Goal: Use online tool/utility: Utilize a website feature to perform a specific function

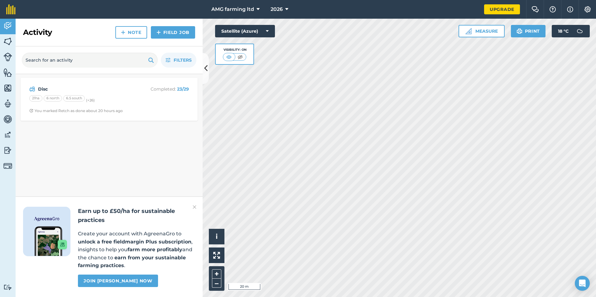
click at [210, 297] on html "AMG farming ltd 2026 Upgrade Farm Chat Help Info Settings Map printing is not a…" at bounding box center [298, 148] width 596 height 297
click at [475, 31] on button "Measure" at bounding box center [481, 31] width 46 height 12
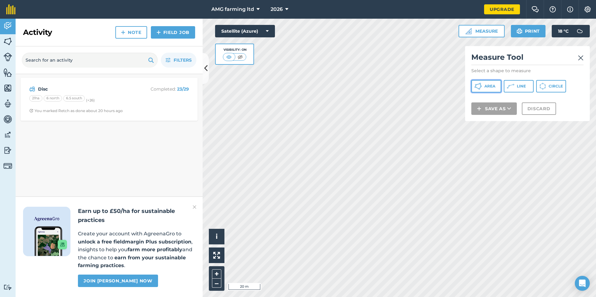
click at [489, 88] on span "Area" at bounding box center [489, 86] width 11 height 5
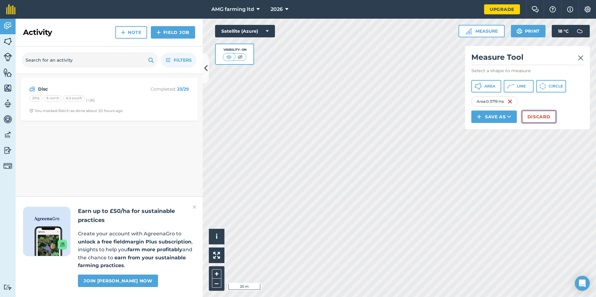
click at [527, 116] on button "Discard" at bounding box center [539, 117] width 34 height 12
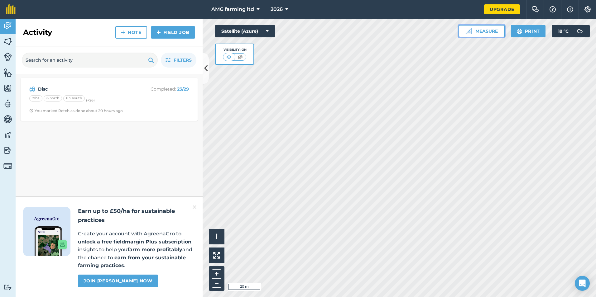
click at [466, 31] on img at bounding box center [468, 31] width 6 height 6
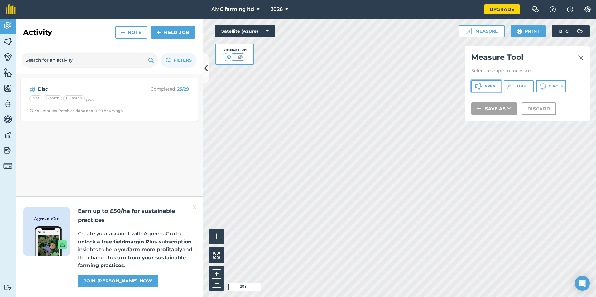
click at [475, 85] on icon at bounding box center [477, 86] width 7 height 7
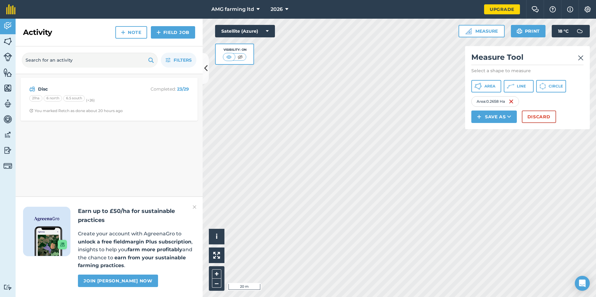
click at [581, 59] on img at bounding box center [581, 57] width 6 height 7
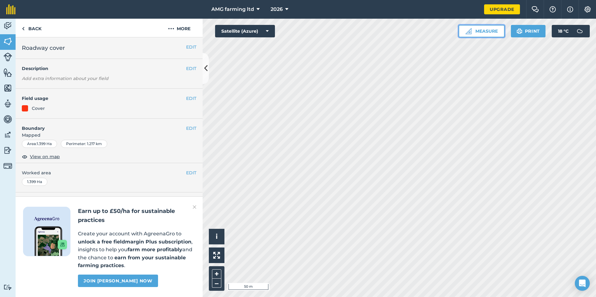
click at [485, 32] on button "Measure" at bounding box center [481, 31] width 46 height 12
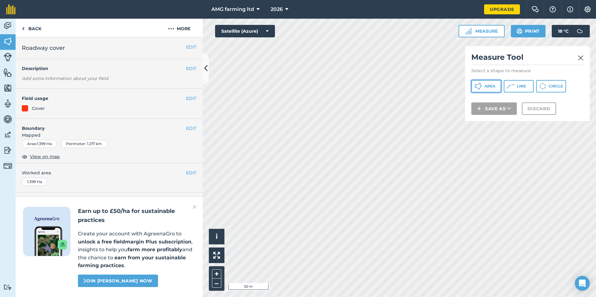
click at [479, 88] on icon at bounding box center [477, 86] width 7 height 7
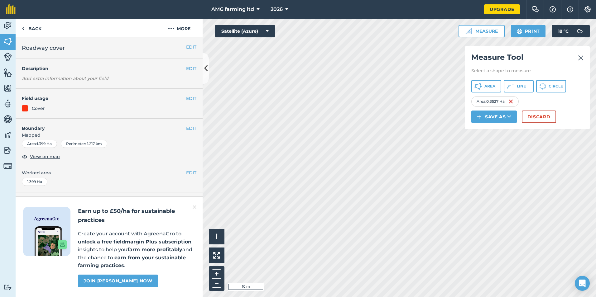
click at [581, 58] on img at bounding box center [581, 57] width 6 height 7
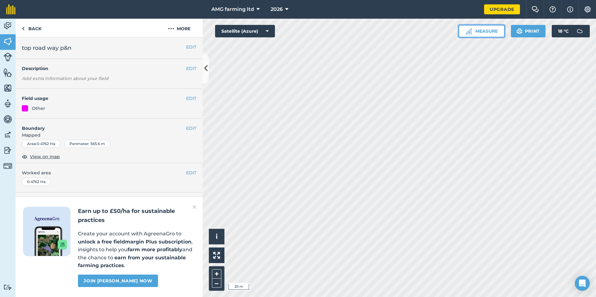
click at [466, 30] on img at bounding box center [468, 31] width 6 height 6
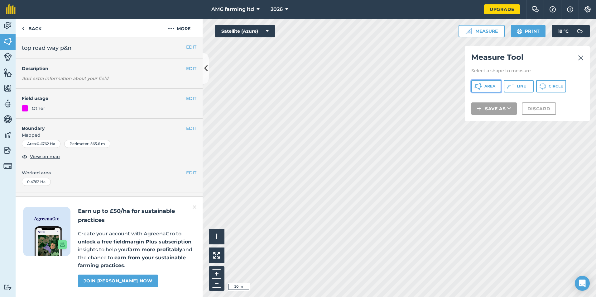
click at [490, 84] on span "Area" at bounding box center [489, 86] width 11 height 5
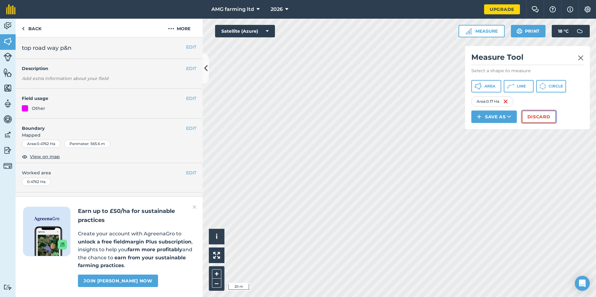
click at [544, 117] on button "Discard" at bounding box center [539, 117] width 34 height 12
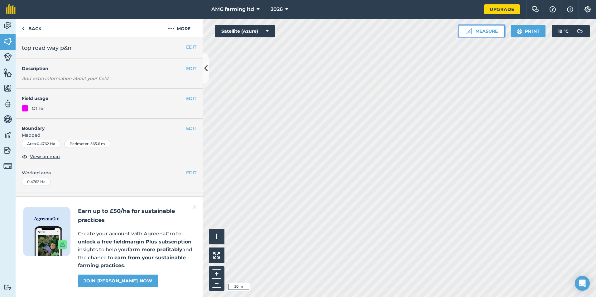
click at [490, 32] on button "Measure" at bounding box center [481, 31] width 46 height 12
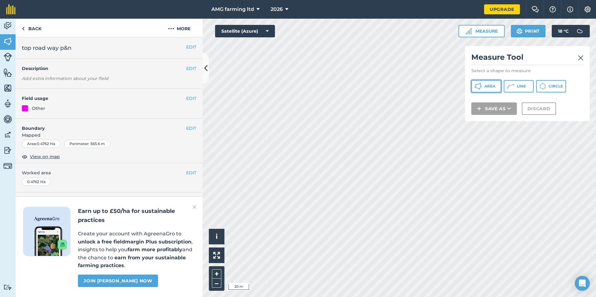
click at [485, 87] on span "Area" at bounding box center [489, 86] width 11 height 5
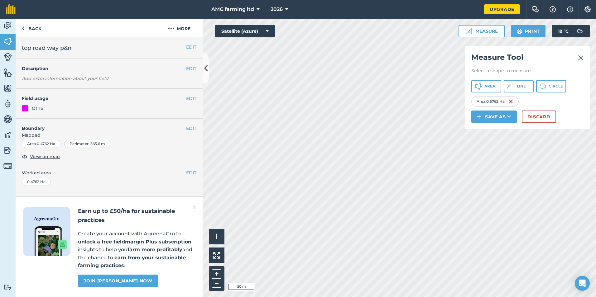
click at [579, 60] on img at bounding box center [581, 57] width 6 height 7
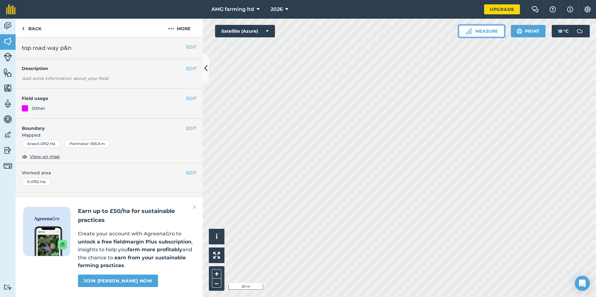
click at [489, 32] on button "Measure" at bounding box center [481, 31] width 46 height 12
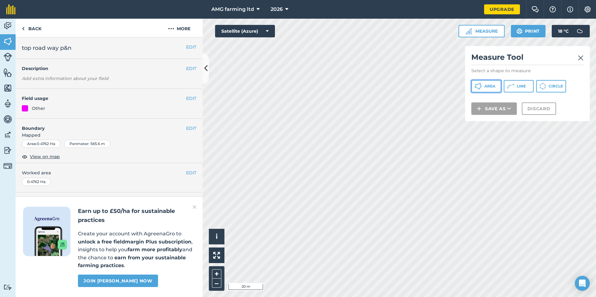
click at [482, 86] on button "Area" at bounding box center [486, 86] width 30 height 12
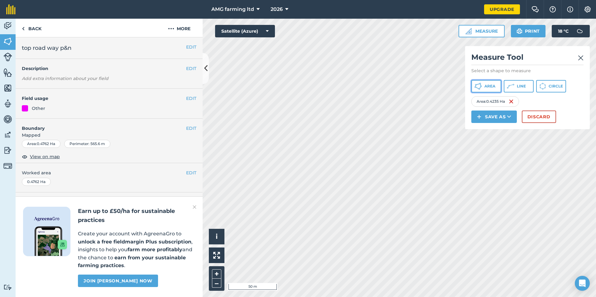
click at [472, 88] on button "Area" at bounding box center [486, 86] width 30 height 12
click at [552, 117] on button "Discard" at bounding box center [539, 117] width 34 height 12
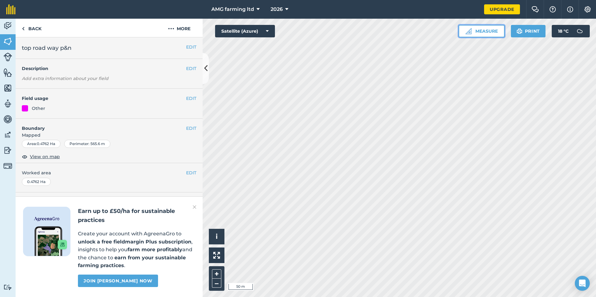
click at [477, 30] on button "Measure" at bounding box center [481, 31] width 46 height 12
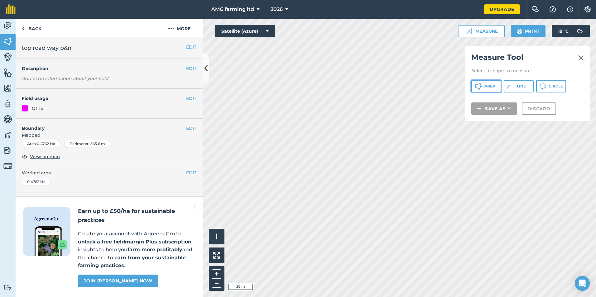
click at [479, 87] on icon at bounding box center [477, 86] width 7 height 7
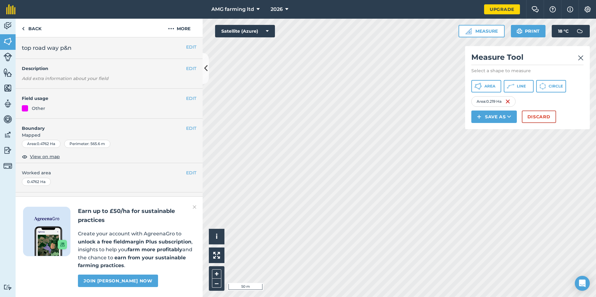
click at [185, 162] on div "Activity Fields Livestock Features Maps Team Vehicles Data Reporting Billing Tu…" at bounding box center [298, 158] width 596 height 279
click at [172, 161] on div "Activity Fields Livestock Features Maps Team Vehicles Data Reporting Billing Tu…" at bounding box center [298, 158] width 596 height 279
click at [198, 166] on div "Activity Fields Livestock Features Maps Team Vehicles Data Reporting Billing Tu…" at bounding box center [298, 158] width 596 height 279
click at [533, 117] on button "Discard" at bounding box center [539, 117] width 34 height 12
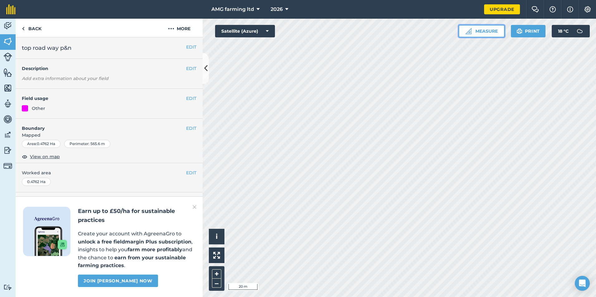
click at [477, 30] on button "Measure" at bounding box center [481, 31] width 46 height 12
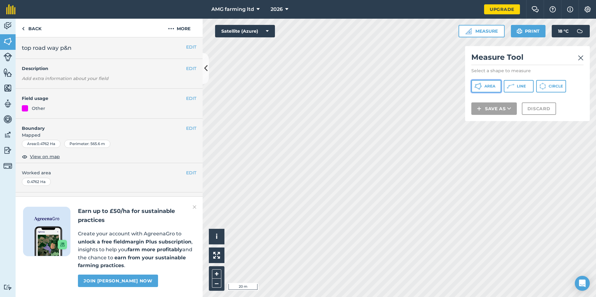
click at [481, 83] on button "Area" at bounding box center [486, 86] width 30 height 12
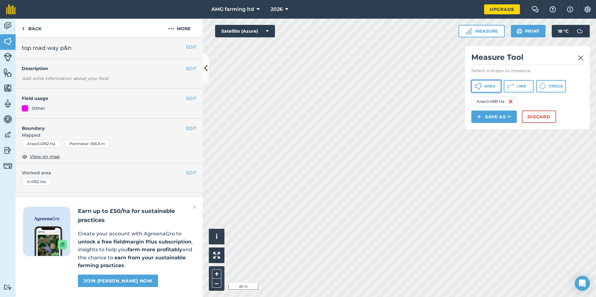
click at [488, 89] on button "Area" at bounding box center [486, 86] width 30 height 12
click at [527, 117] on button "Discard" at bounding box center [539, 117] width 34 height 12
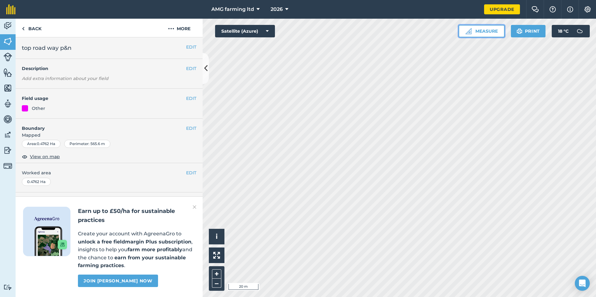
click at [480, 31] on button "Measure" at bounding box center [481, 31] width 46 height 12
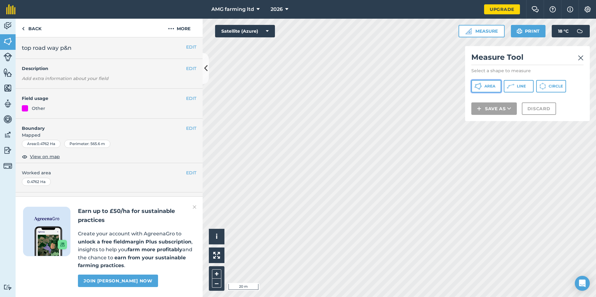
click at [478, 88] on icon at bounding box center [477, 86] width 7 height 7
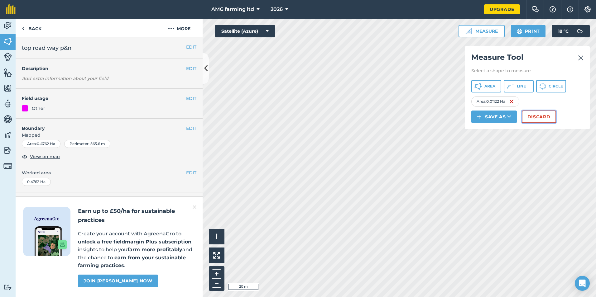
click at [525, 120] on button "Discard" at bounding box center [539, 117] width 34 height 12
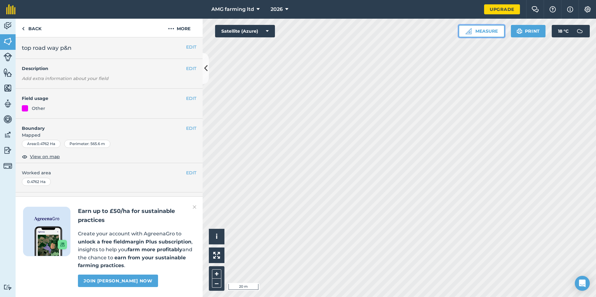
click at [479, 33] on button "Measure" at bounding box center [481, 31] width 46 height 12
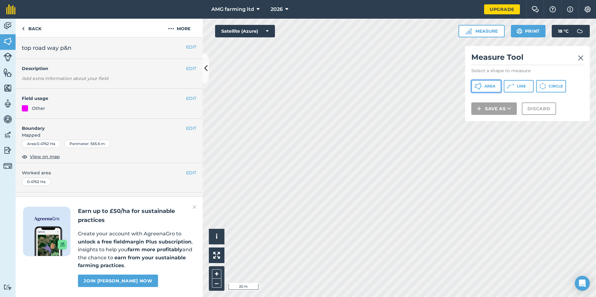
click at [482, 88] on button "Area" at bounding box center [486, 86] width 30 height 12
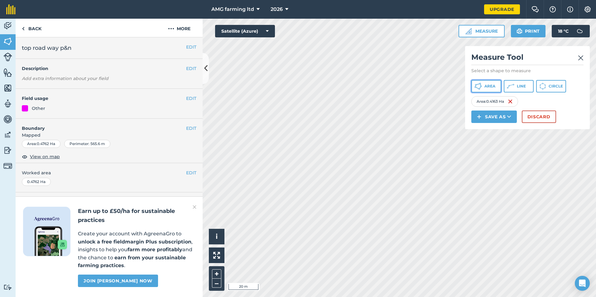
click at [476, 87] on icon at bounding box center [477, 86] width 7 height 7
click at [510, 86] on icon at bounding box center [510, 86] width 7 height 7
click at [533, 117] on button "Discard" at bounding box center [539, 117] width 34 height 12
